Goal: Task Accomplishment & Management: Manage account settings

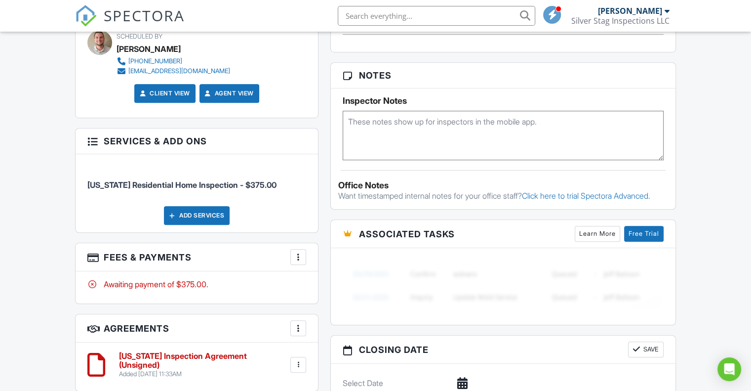
scroll to position [677, 0]
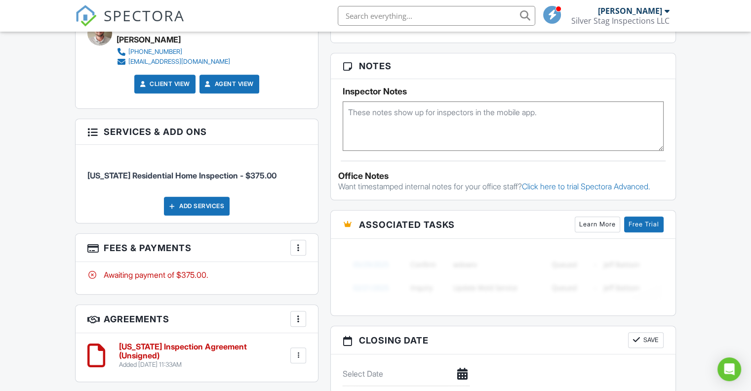
click at [405, 103] on textarea at bounding box center [503, 125] width 321 height 49
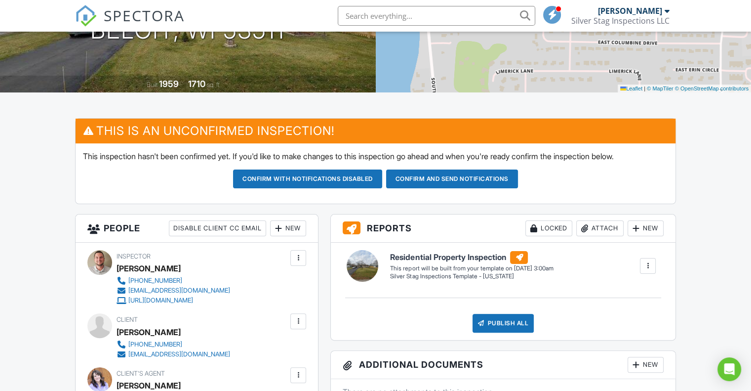
scroll to position [163, 0]
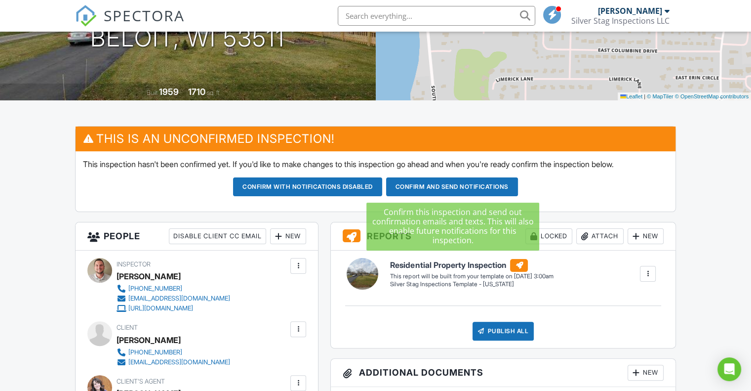
type textarea "190 front door"
click at [382, 191] on button "Confirm and send notifications" at bounding box center [307, 186] width 149 height 19
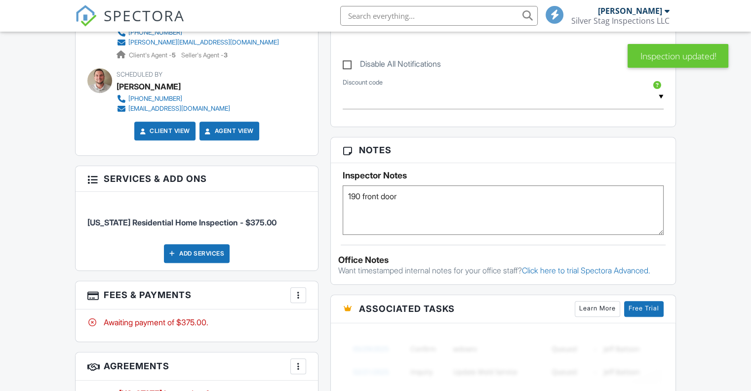
scroll to position [545, 0]
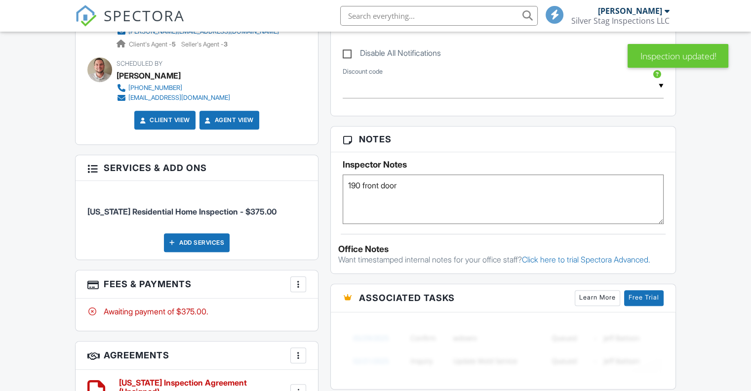
click at [424, 187] on textarea "190 front door" at bounding box center [503, 198] width 321 height 49
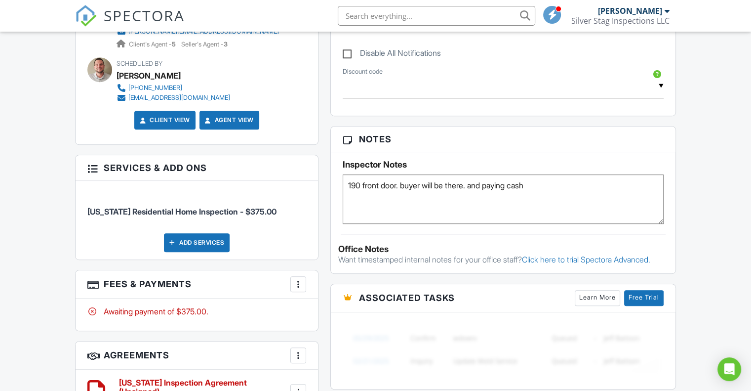
type textarea "190 front door. buyer will be there. and paying cash"
click at [324, 203] on div "People Disable Client CC Email New Client Add Another Person Inspector Nathan C…" at bounding box center [196, 125] width 255 height 762
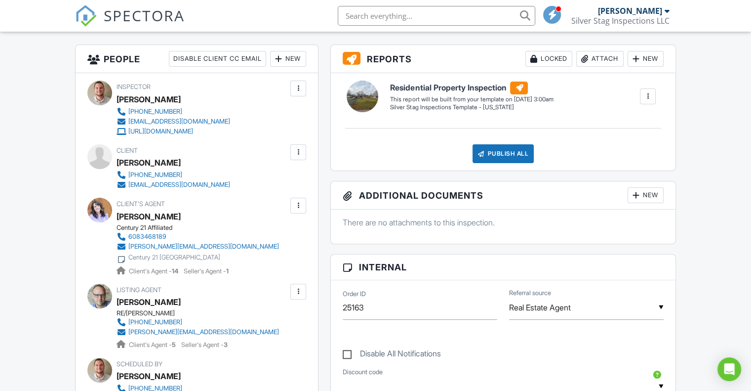
scroll to position [0, 0]
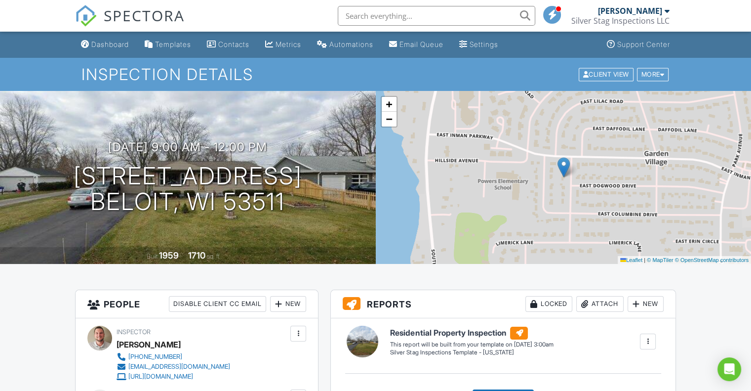
click at [148, 19] on span "SPECTORA" at bounding box center [144, 15] width 81 height 21
